Goal: Transaction & Acquisition: Purchase product/service

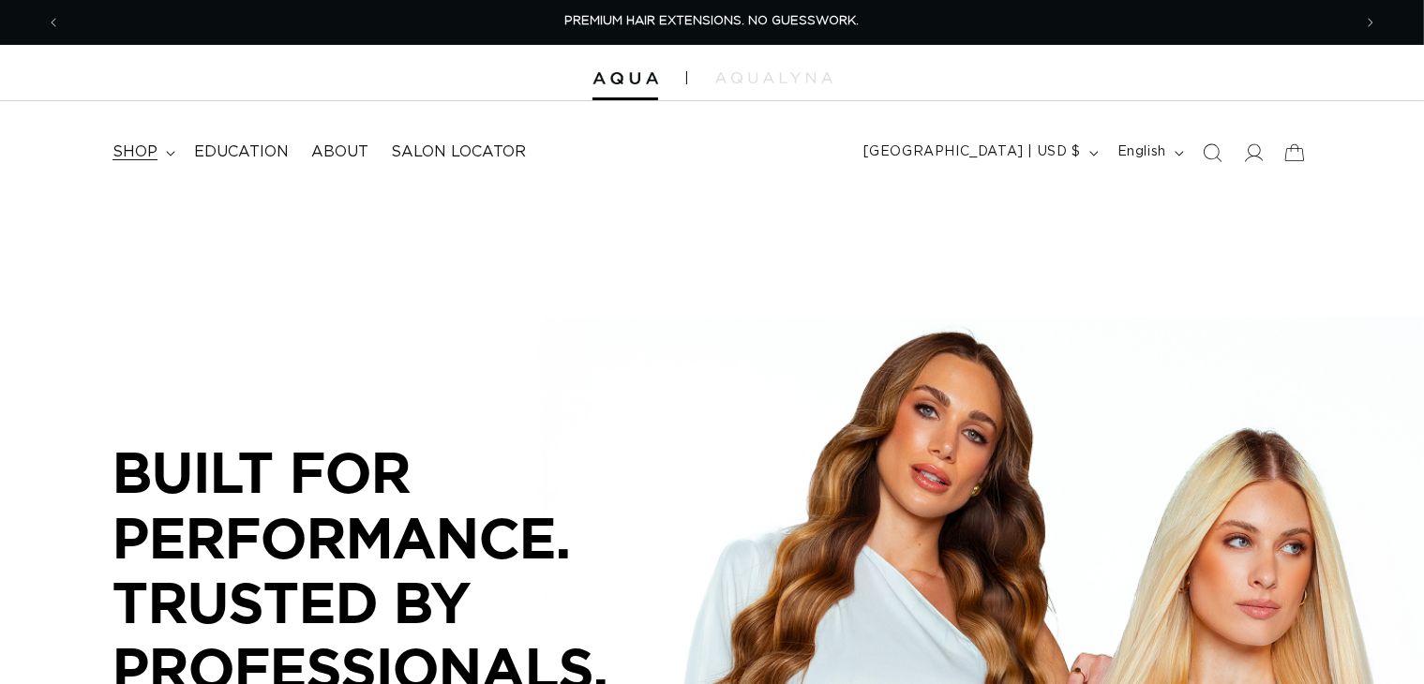
click at [154, 147] on span "shop" at bounding box center [135, 153] width 45 height 20
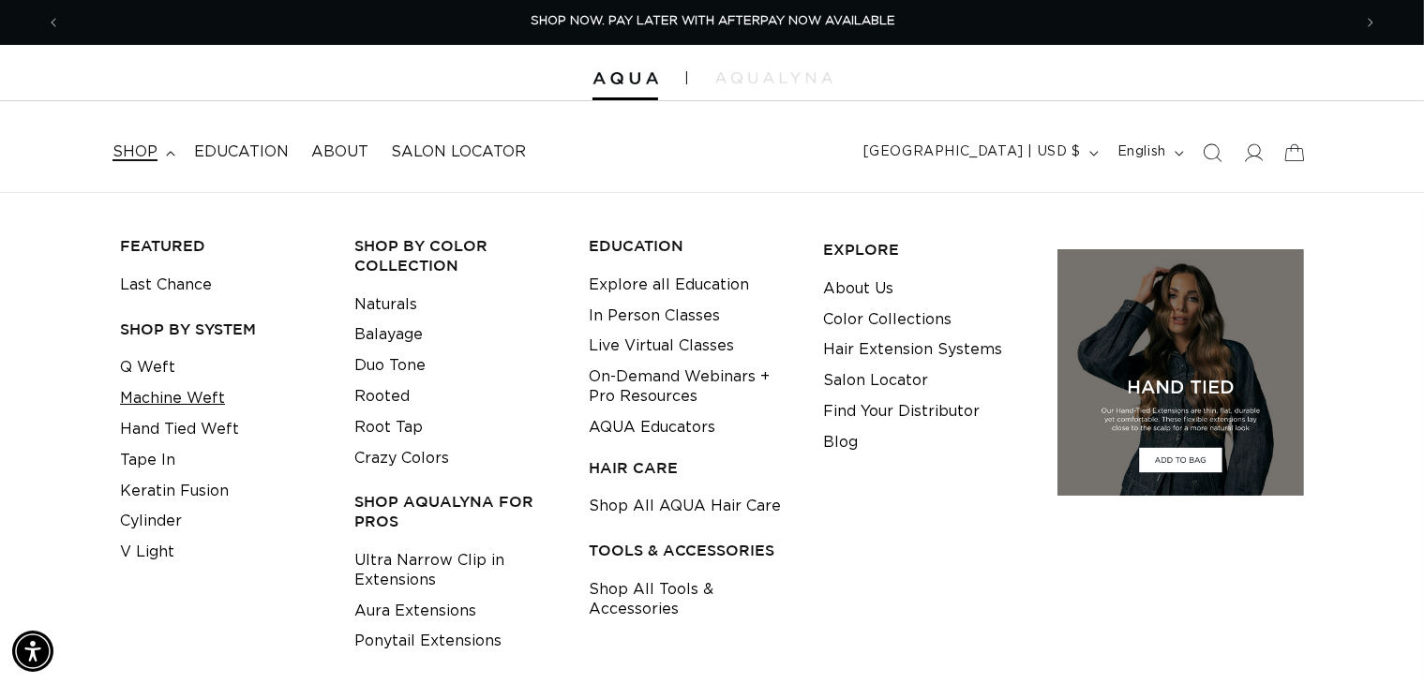
scroll to position [0, 1290]
click at [169, 399] on link "Machine Weft" at bounding box center [172, 398] width 105 height 31
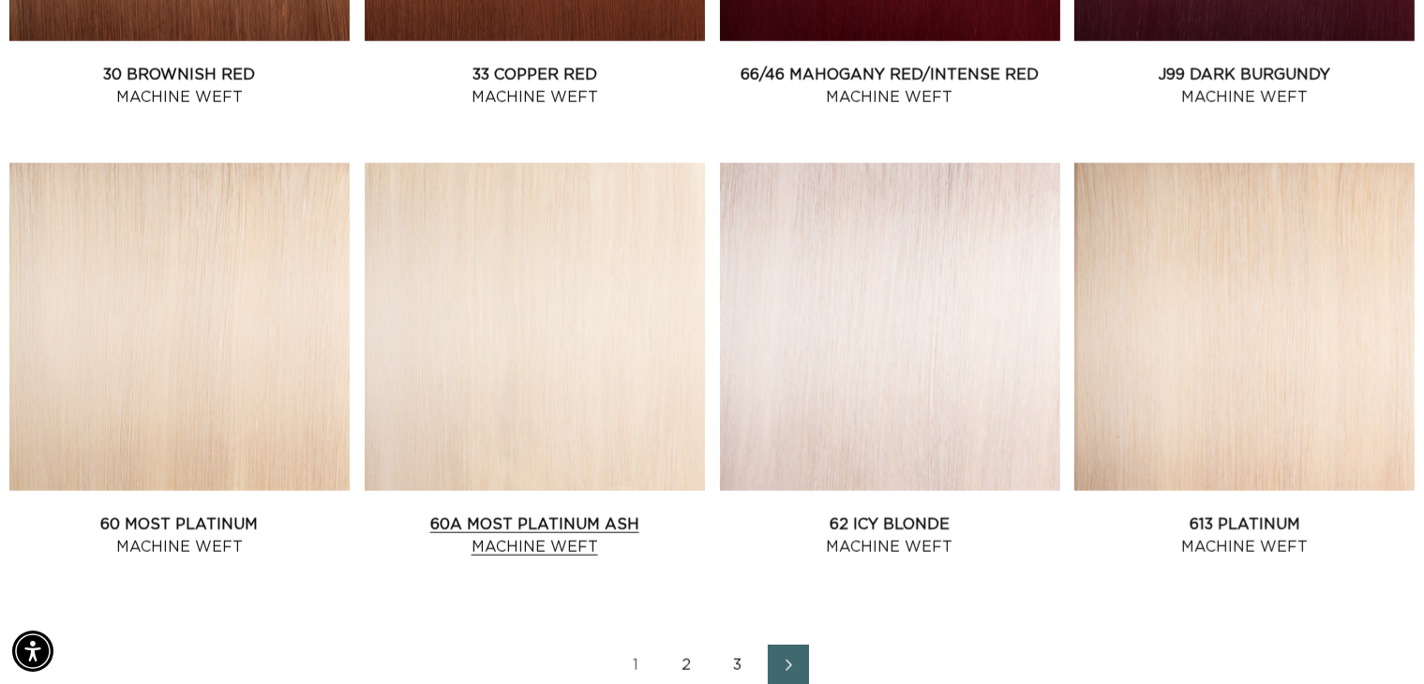
scroll to position [2389, 0]
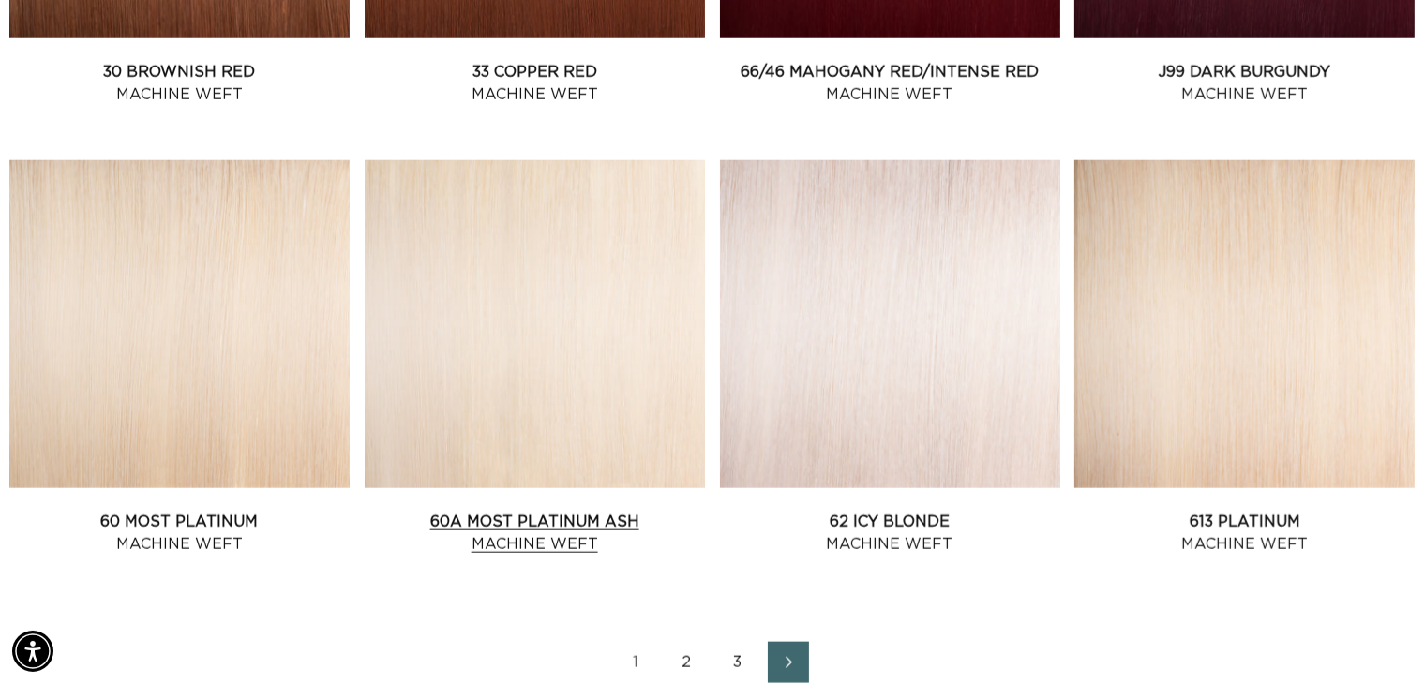
click at [501, 519] on link "60A Most Platinum Ash Machine Weft" at bounding box center [535, 533] width 340 height 45
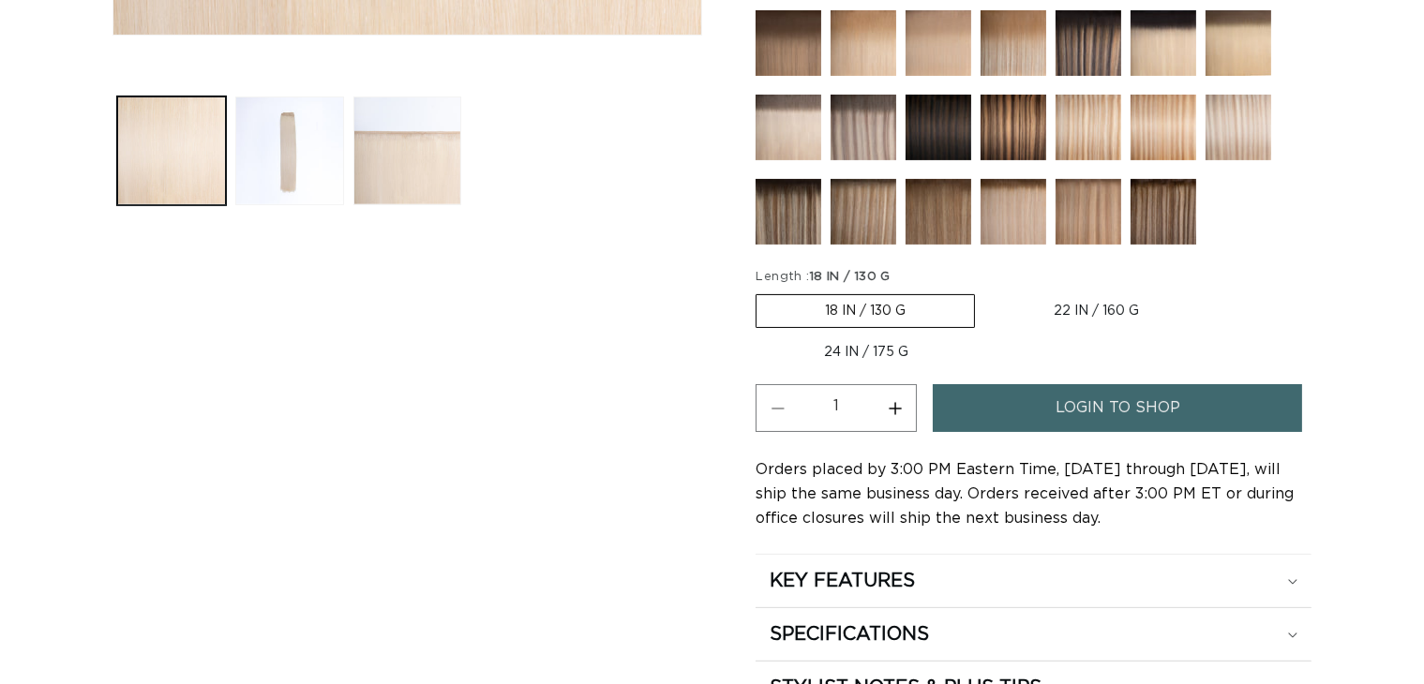
click at [1063, 306] on label "22 IN / 160 G Variant sold out or unavailable" at bounding box center [1096, 311] width 222 height 32
click at [985, 292] on input "22 IN / 160 G Variant sold out or unavailable" at bounding box center [985, 291] width 1 height 1
radio input "true"
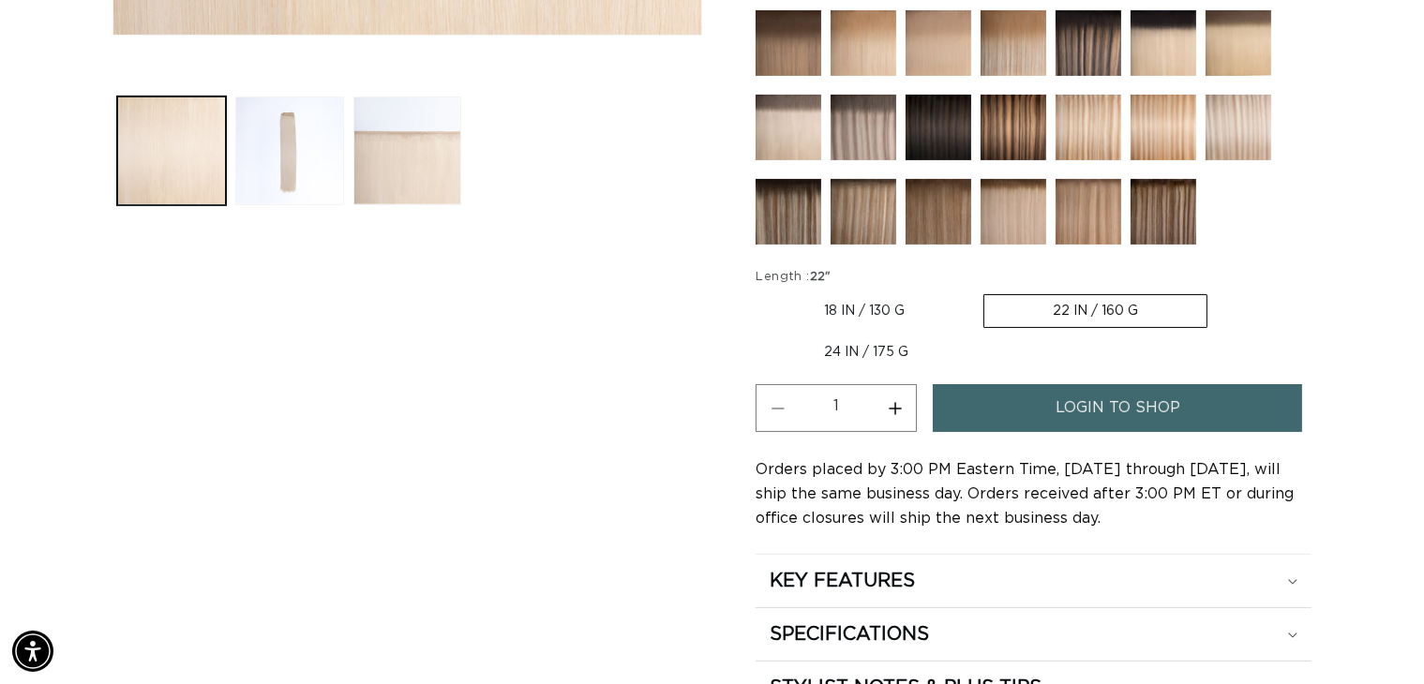
scroll to position [0, 1290]
click at [900, 399] on button "Increase quantity for 60A Most Platinum Ash - Machine Weft" at bounding box center [895, 408] width 42 height 48
type input "2"
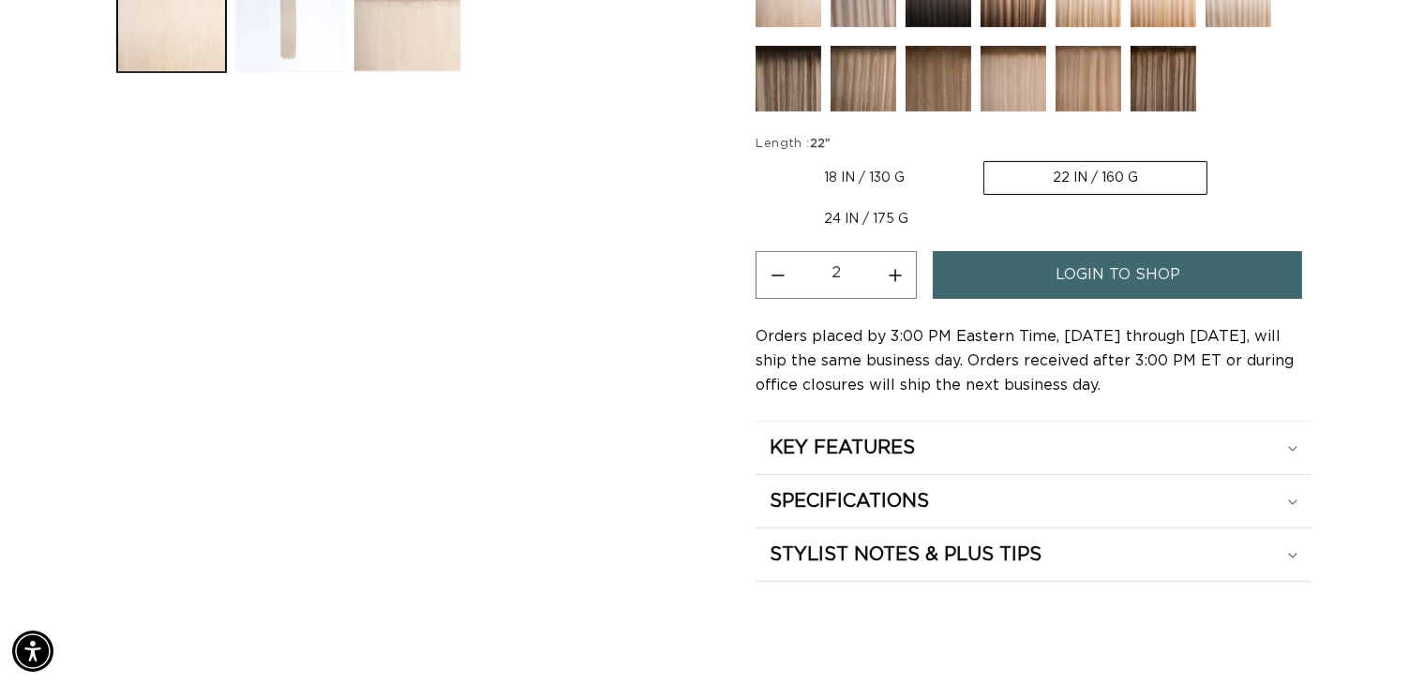
scroll to position [1031, 0]
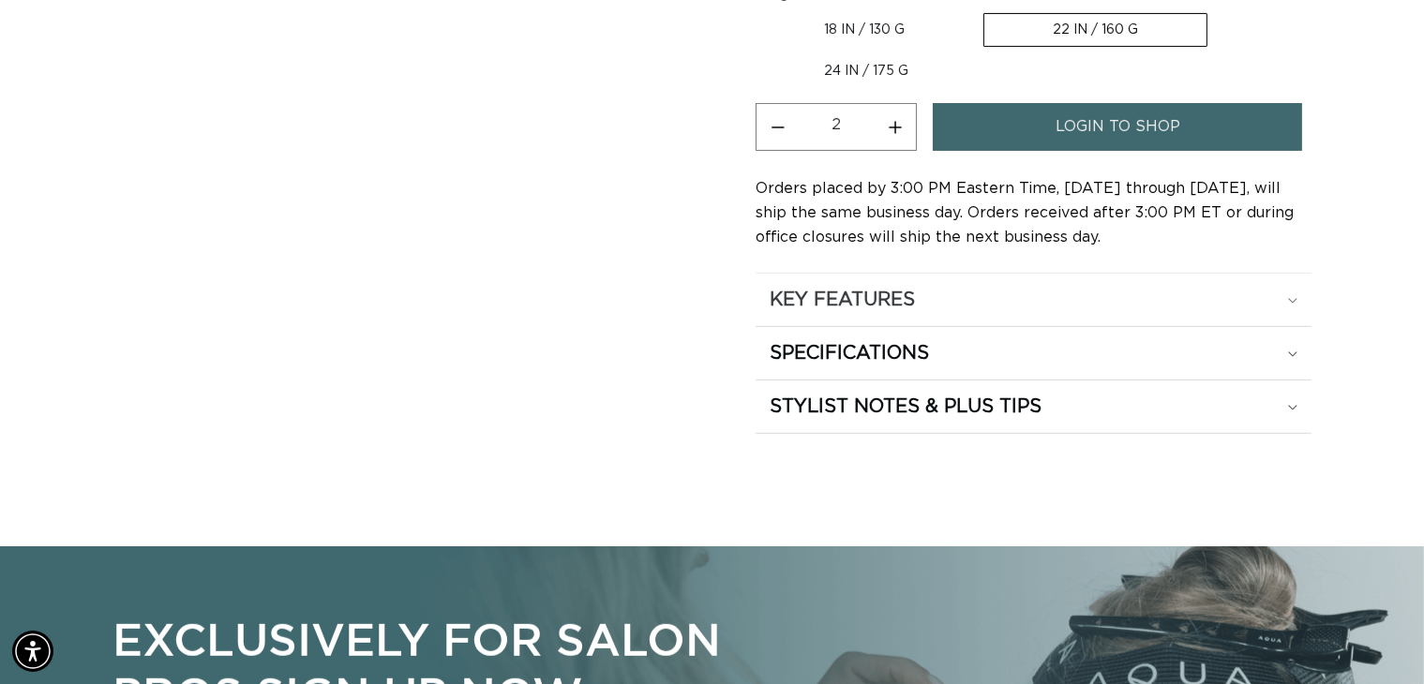
click at [1271, 303] on div "KEY FEATURES" at bounding box center [1034, 300] width 528 height 24
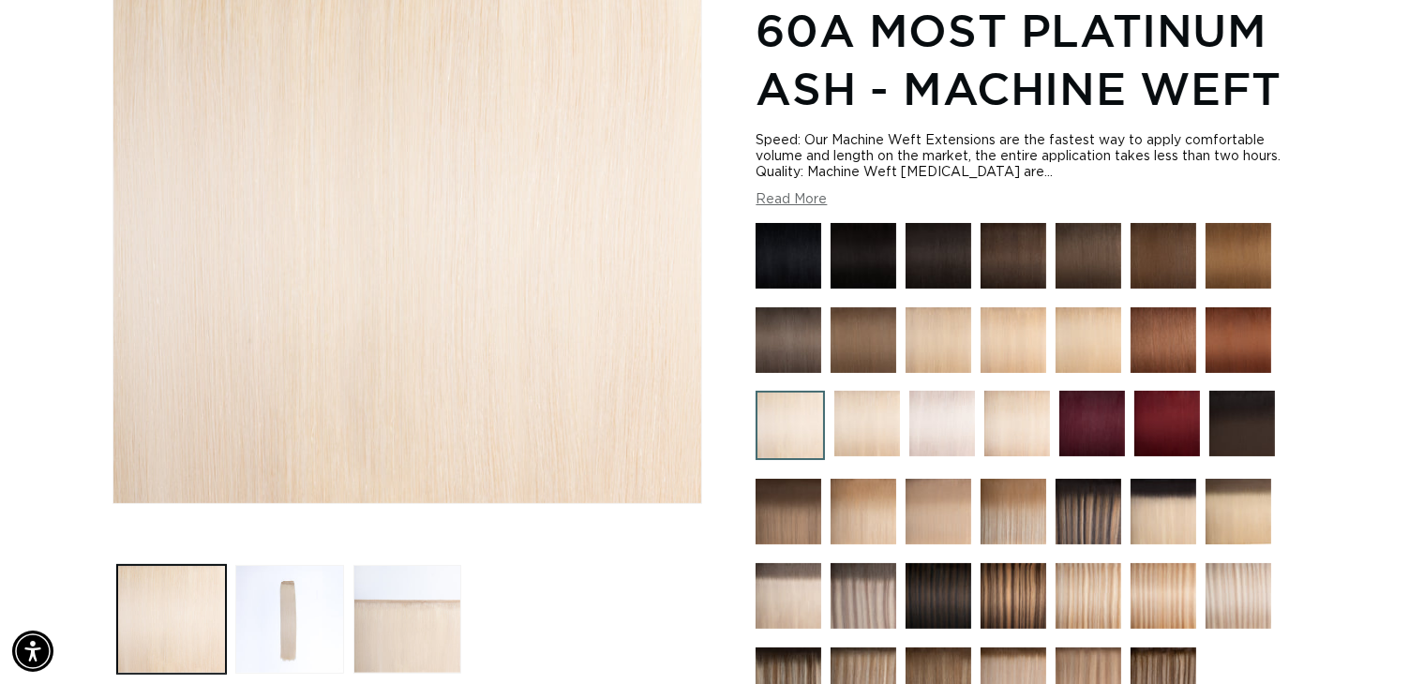
scroll to position [0, 0]
drag, startPoint x: 794, startPoint y: 197, endPoint x: 862, endPoint y: 195, distance: 67.5
click at [795, 196] on button "Read More" at bounding box center [791, 200] width 71 height 16
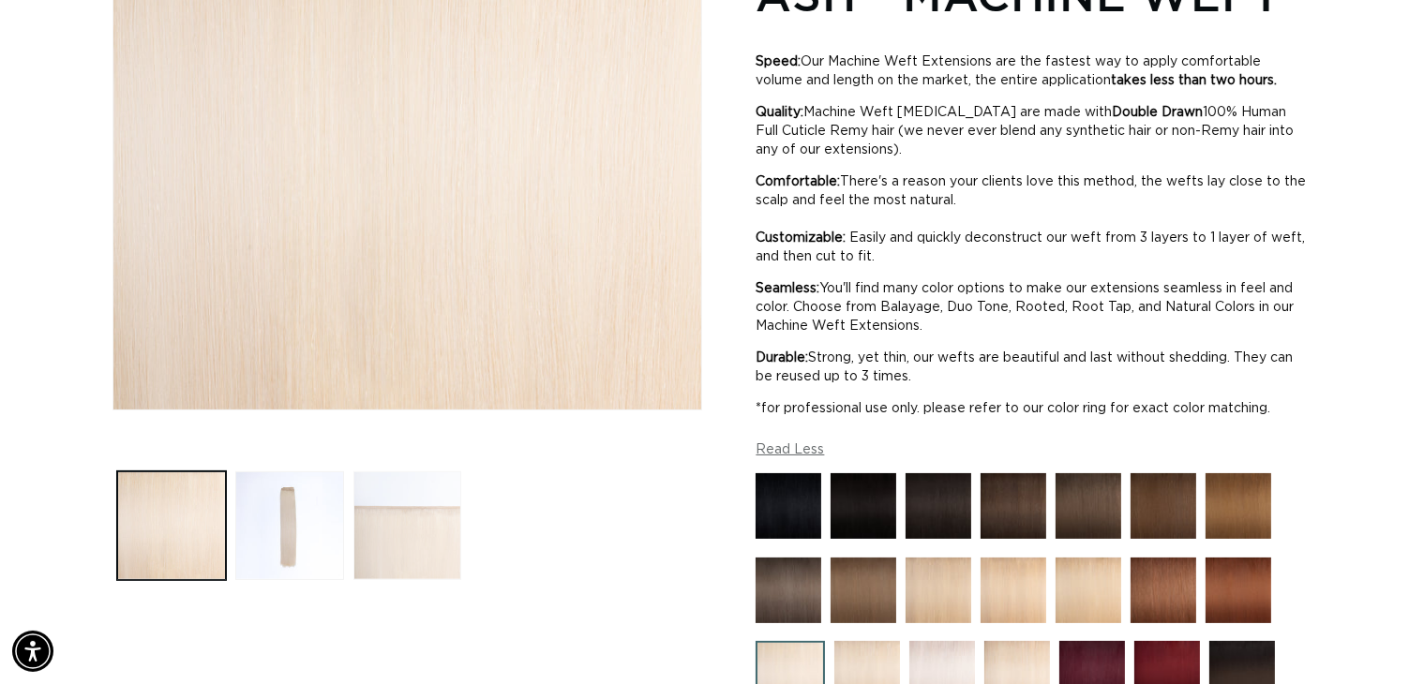
click at [423, 563] on button "Load image 3 in gallery view" at bounding box center [407, 526] width 109 height 109
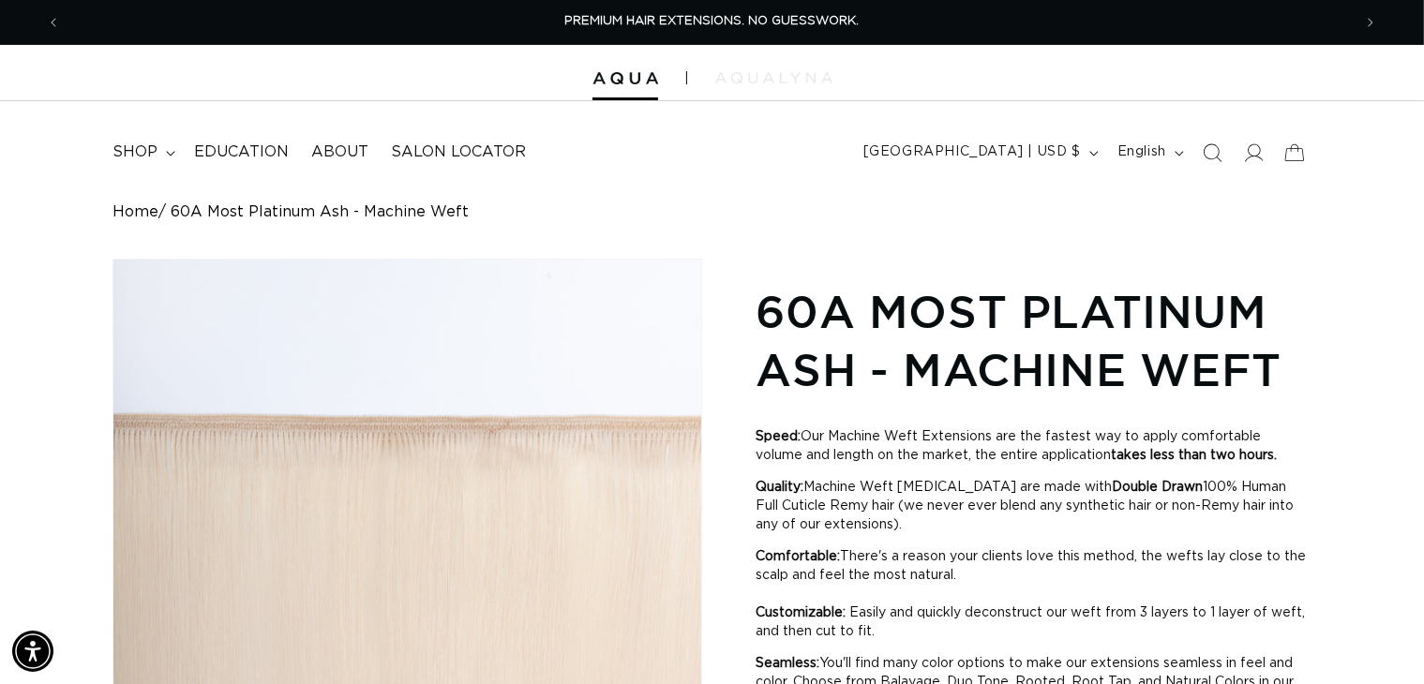
click at [762, 80] on img at bounding box center [773, 77] width 117 height 11
